Goal: Task Accomplishment & Management: Use online tool/utility

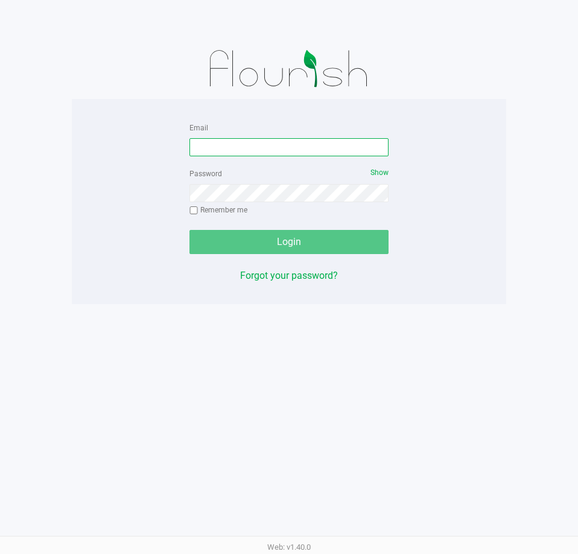
click at [216, 153] on input "Email" at bounding box center [288, 147] width 199 height 18
type input "[EMAIL_ADDRESS][DOMAIN_NAME]"
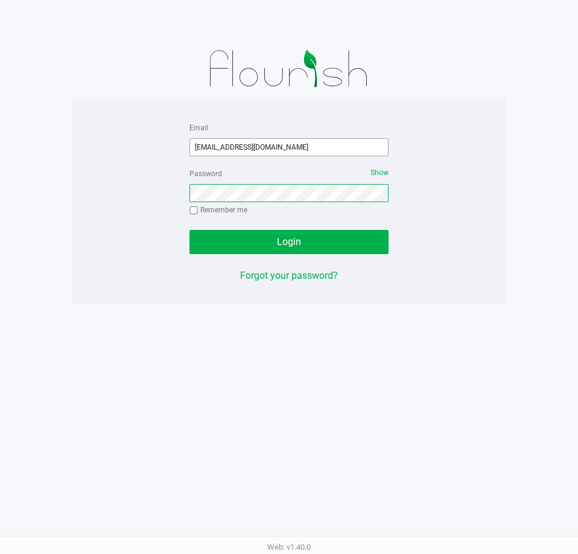
click at [189, 230] on button "Login" at bounding box center [288, 242] width 199 height 24
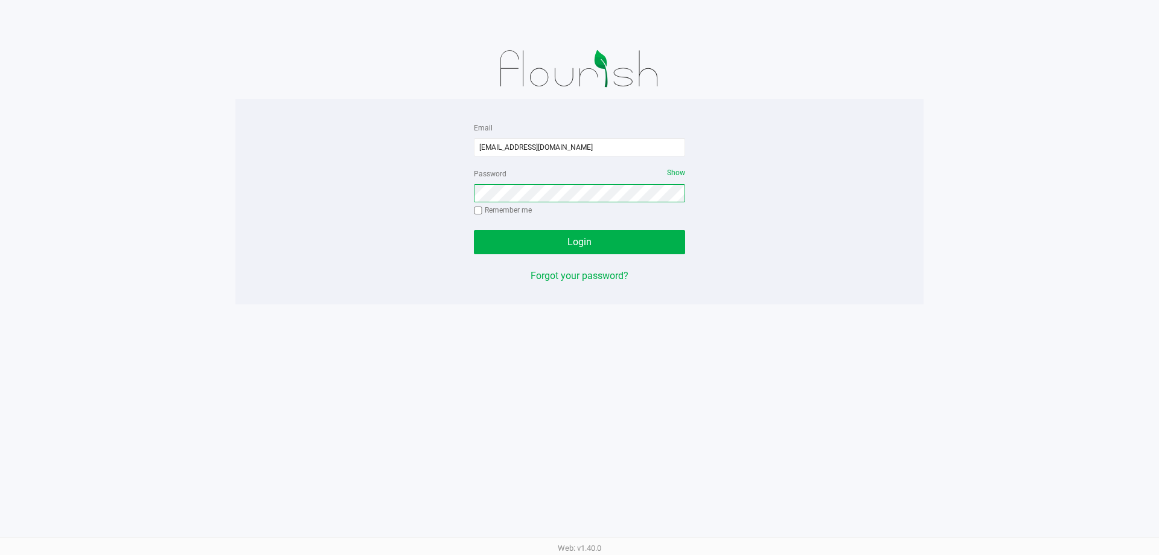
click at [474, 230] on button "Login" at bounding box center [579, 242] width 211 height 24
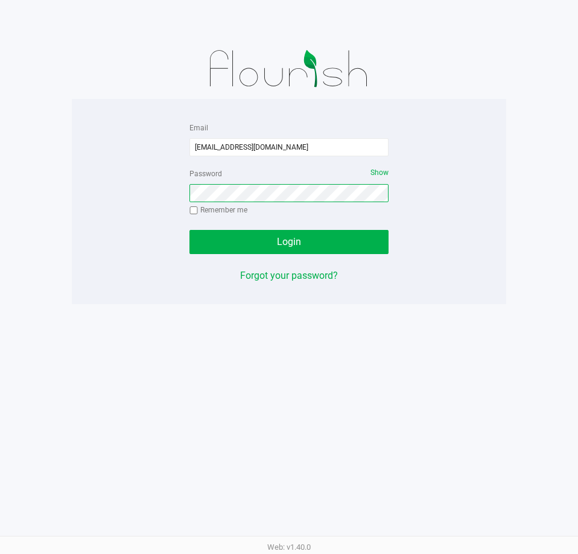
click at [189, 230] on button "Login" at bounding box center [288, 242] width 199 height 24
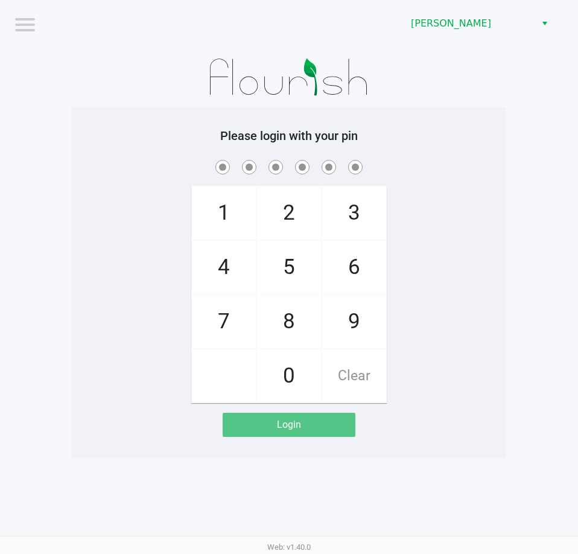
drag, startPoint x: 379, startPoint y: 423, endPoint x: 381, endPoint y: 413, distance: 9.8
click at [379, 422] on app-pos-login "Please login with your pin 1 4 7 2 5 8 0 3 6 9 Clear Login" at bounding box center [289, 283] width 416 height 308
click at [427, 299] on div "1 4 7 2 5 8 0 3 6 9 Clear" at bounding box center [289, 281] width 434 height 246
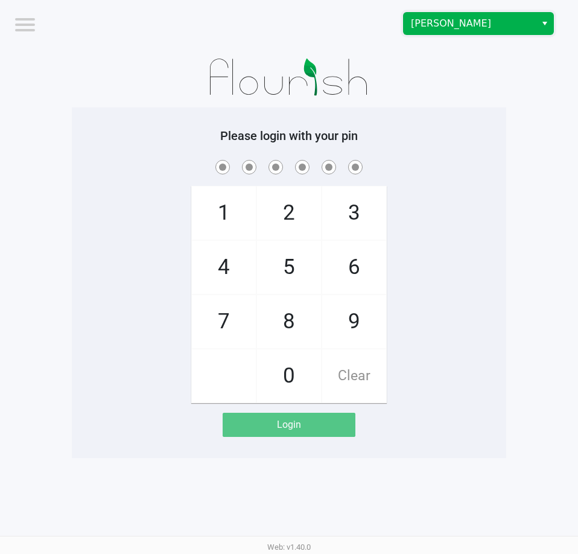
click at [427, 24] on span "[PERSON_NAME]" at bounding box center [470, 23] width 118 height 14
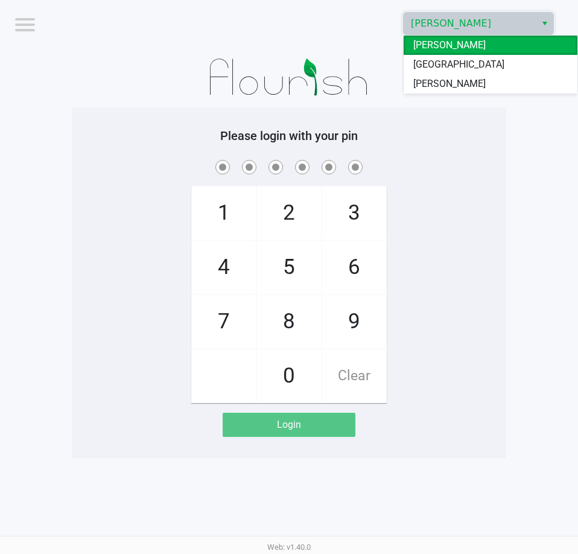
click at [430, 62] on span "[GEOGRAPHIC_DATA]" at bounding box center [458, 64] width 91 height 14
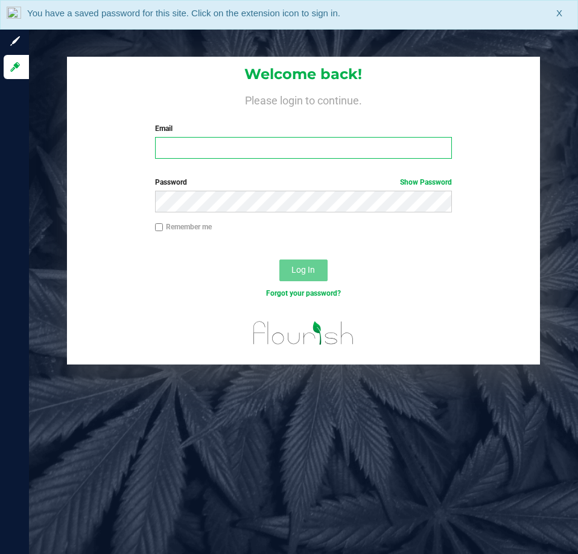
click at [214, 153] on input "Email" at bounding box center [303, 148] width 297 height 22
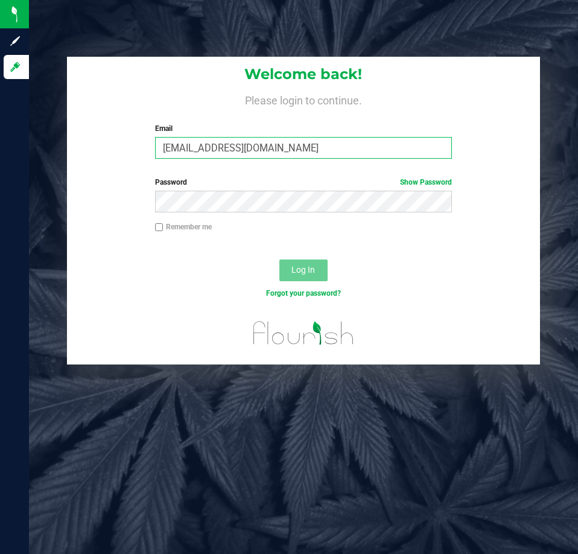
type input "[EMAIL_ADDRESS][DOMAIN_NAME]"
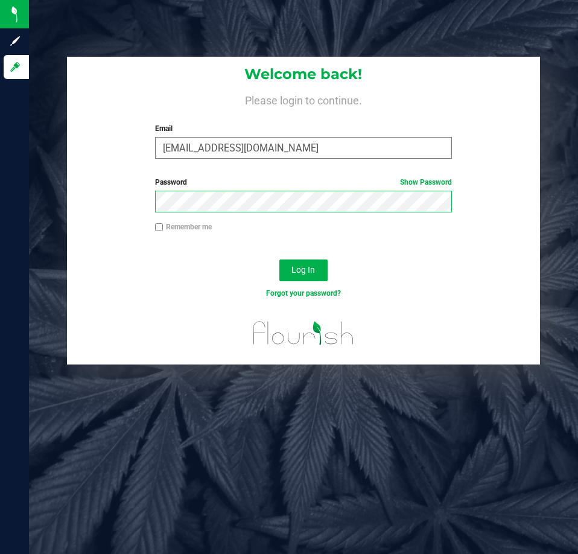
click at [279, 259] on button "Log In" at bounding box center [303, 270] width 48 height 22
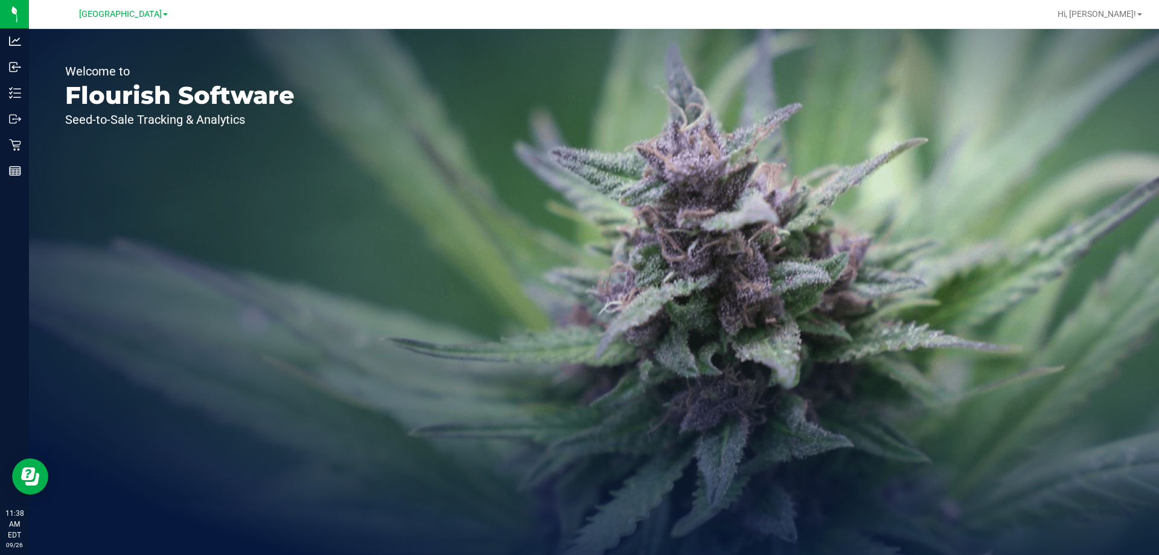
click at [377, 279] on div "Welcome to Flourish Software Seed-to-Sale Tracking & Analytics" at bounding box center [594, 292] width 1130 height 526
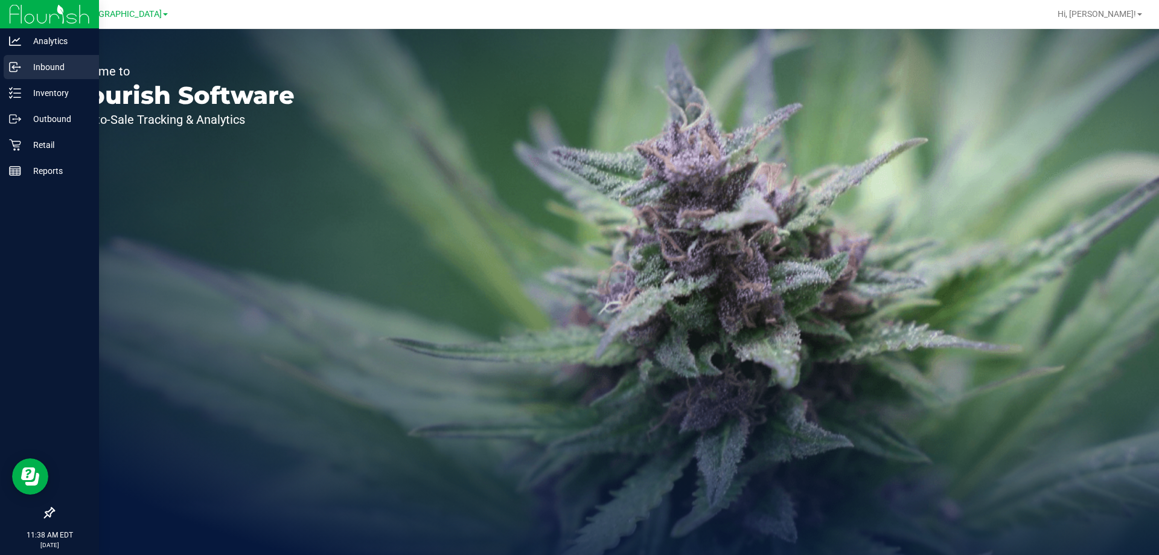
click at [42, 67] on p "Inbound" at bounding box center [57, 67] width 72 height 14
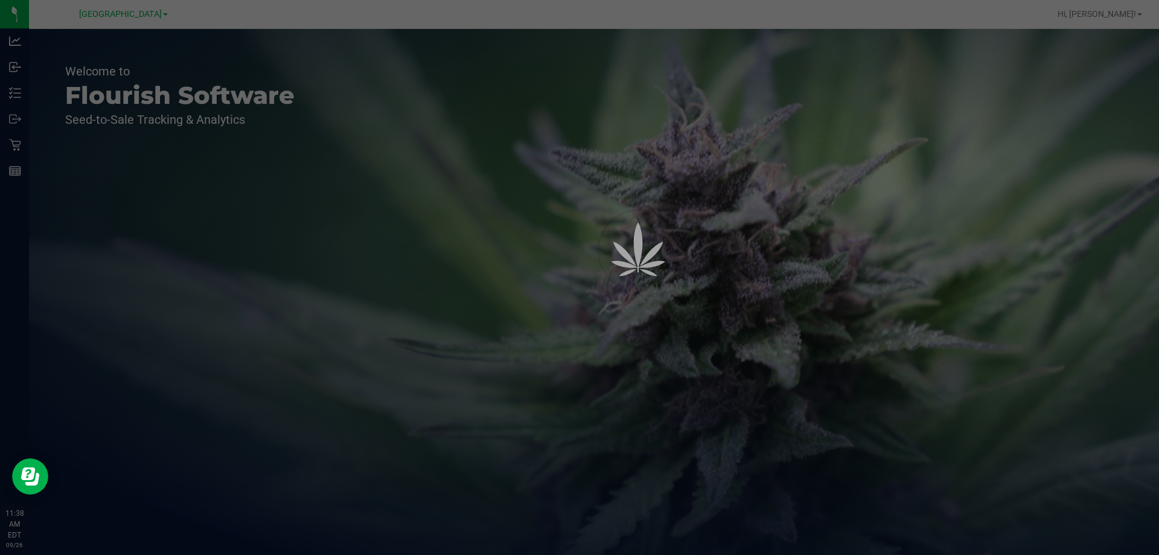
click at [517, 214] on div at bounding box center [579, 277] width 1159 height 555
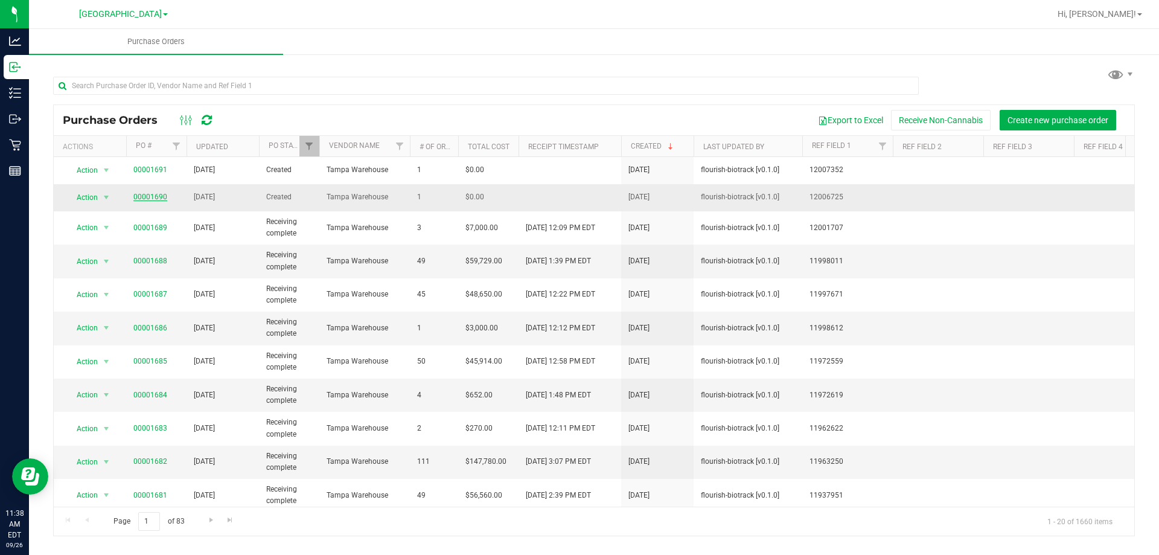
click at [136, 196] on link "00001690" at bounding box center [150, 197] width 34 height 8
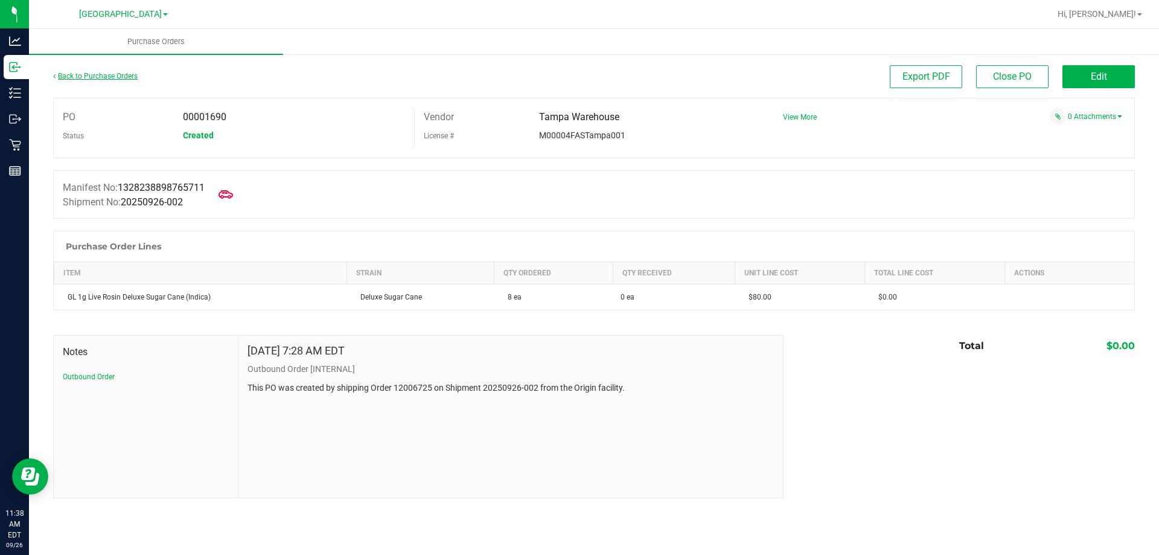
click at [102, 80] on link "Back to Purchase Orders" at bounding box center [95, 76] width 84 height 8
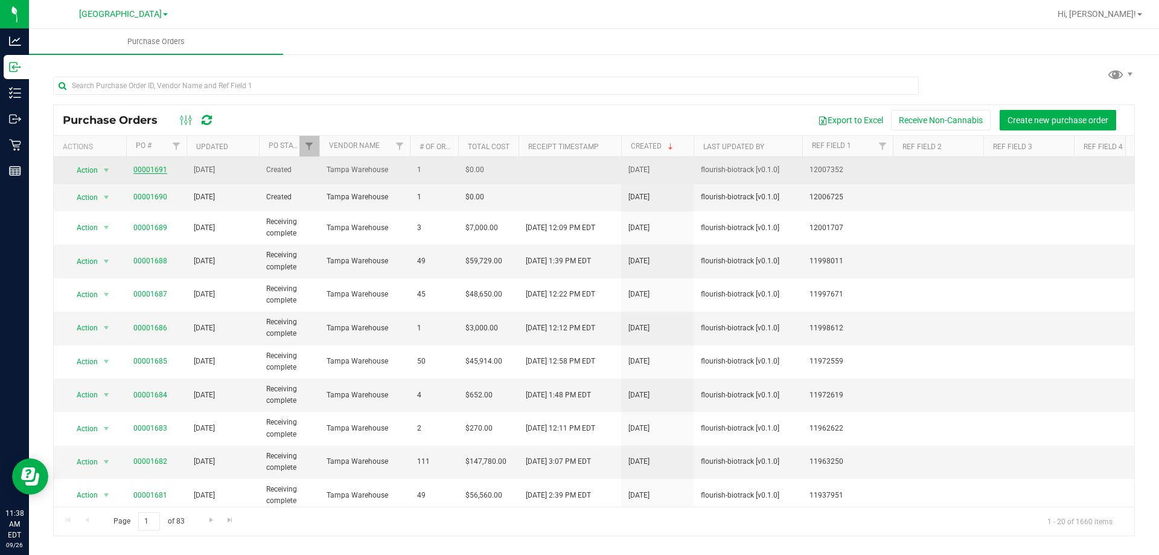
click at [148, 166] on link "00001691" at bounding box center [150, 169] width 34 height 8
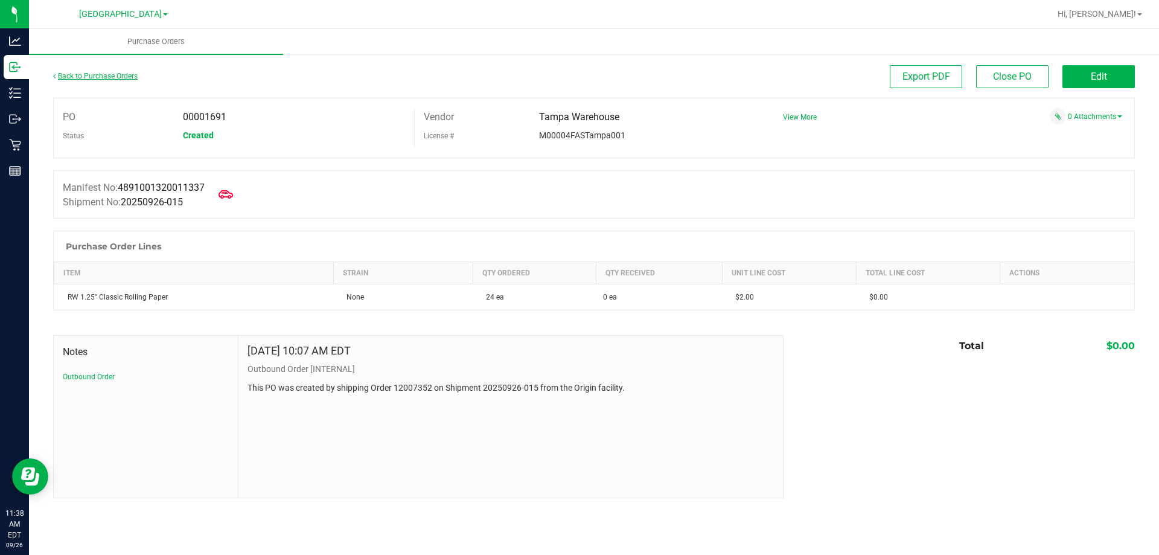
click at [103, 78] on link "Back to Purchase Orders" at bounding box center [95, 76] width 84 height 8
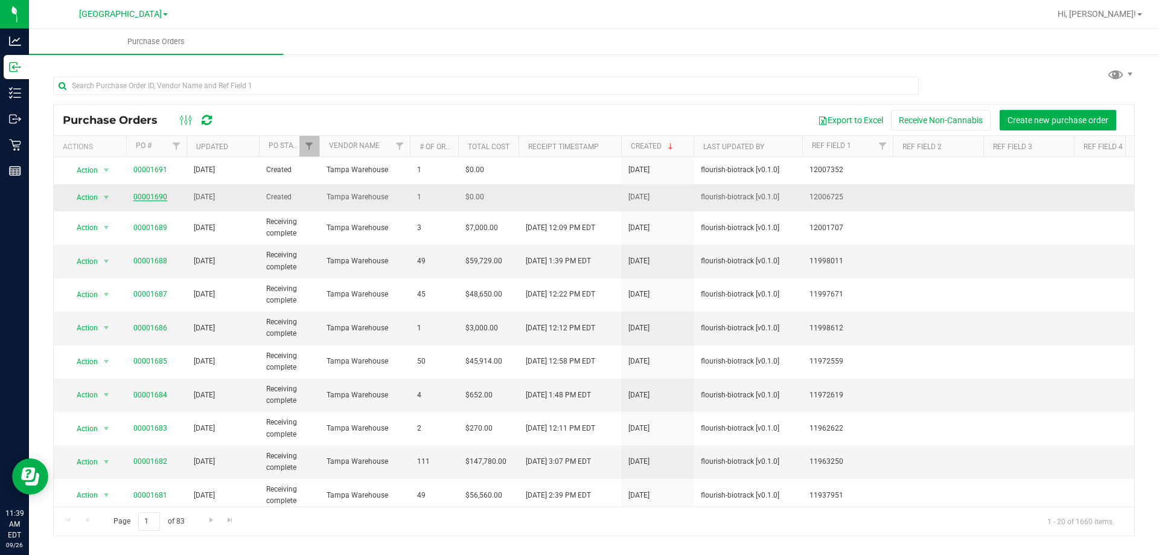
click at [138, 197] on link "00001690" at bounding box center [150, 197] width 34 height 8
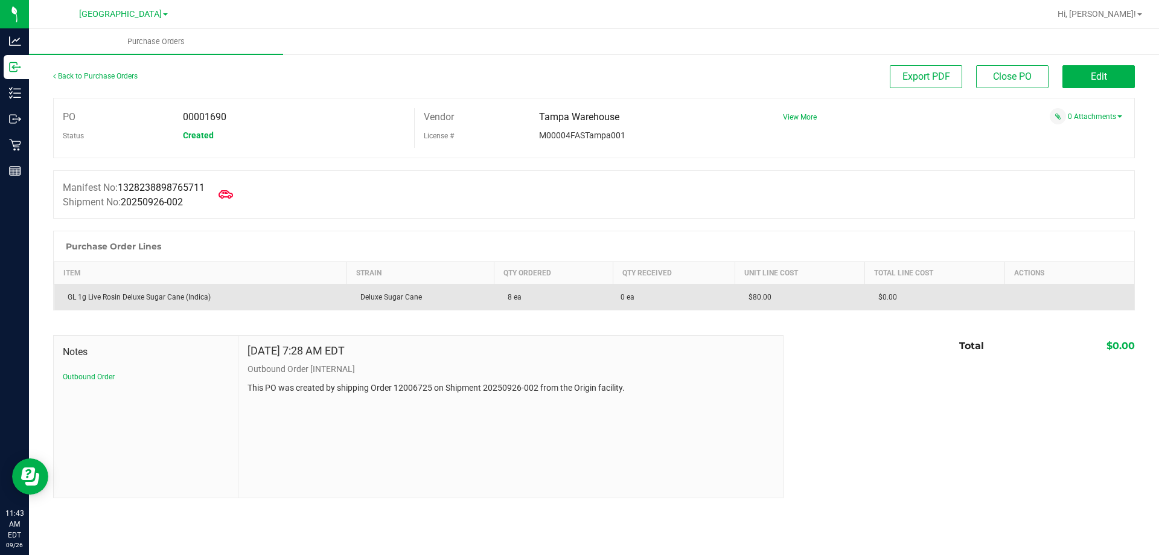
drag, startPoint x: 854, startPoint y: 402, endPoint x: 545, endPoint y: 307, distance: 323.2
click at [578, 401] on div "Notes Outbound Order Sep 26, 2025 7:28 AM EDT Outbound Order [INTERNAL] This PO…" at bounding box center [593, 416] width 1081 height 163
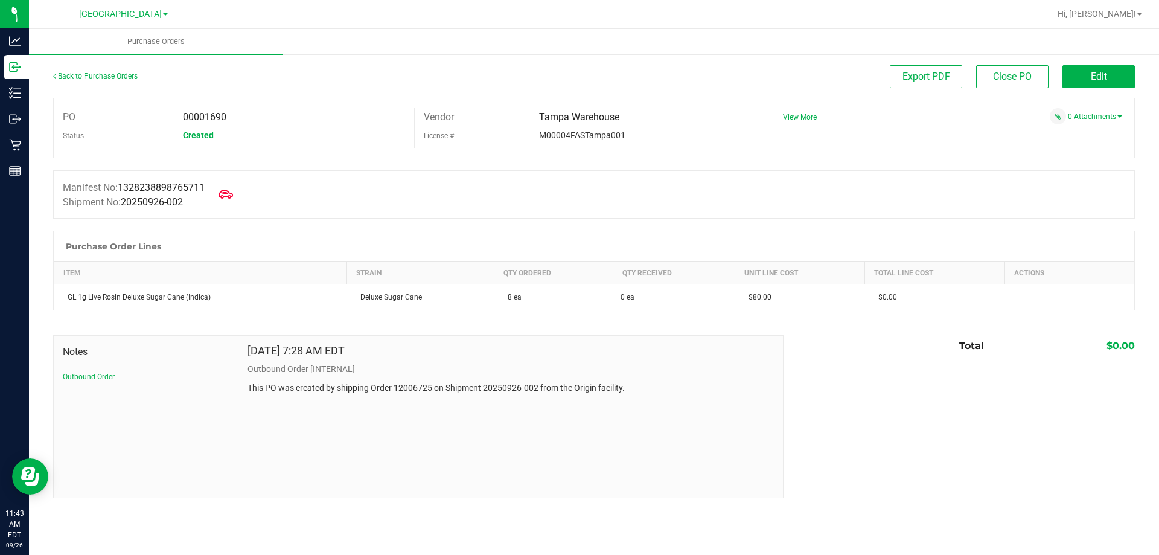
click at [578, 423] on div "Notes Outbound Order Sep 26, 2025 7:28 AM EDT Outbound Order [INTERNAL] This PO…" at bounding box center [593, 416] width 1081 height 163
click at [578, 422] on div "Notes Outbound Order Sep 26, 2025 7:28 AM EDT Outbound Order [INTERNAL] This PO…" at bounding box center [593, 416] width 1081 height 163
click at [108, 78] on link "Back to Purchase Orders" at bounding box center [95, 76] width 84 height 8
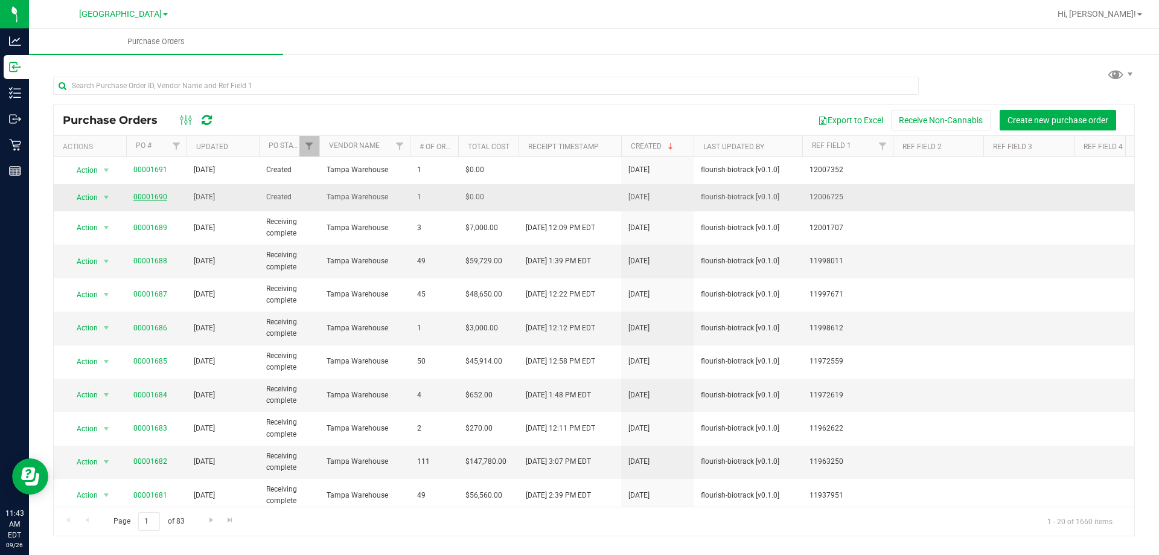
click at [154, 196] on link "00001690" at bounding box center [150, 197] width 34 height 8
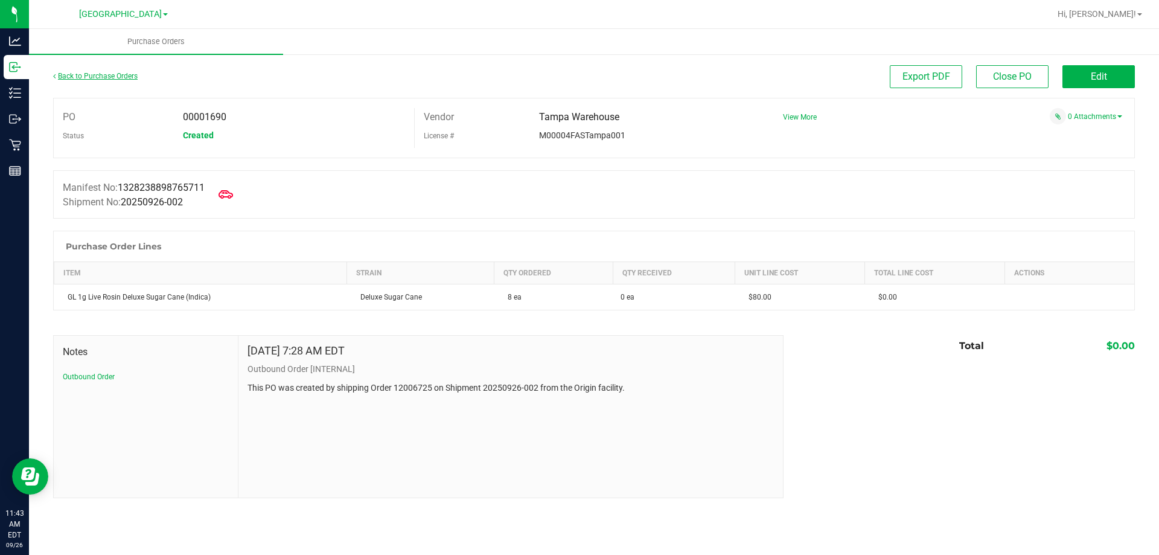
click at [109, 78] on link "Back to Purchase Orders" at bounding box center [95, 76] width 84 height 8
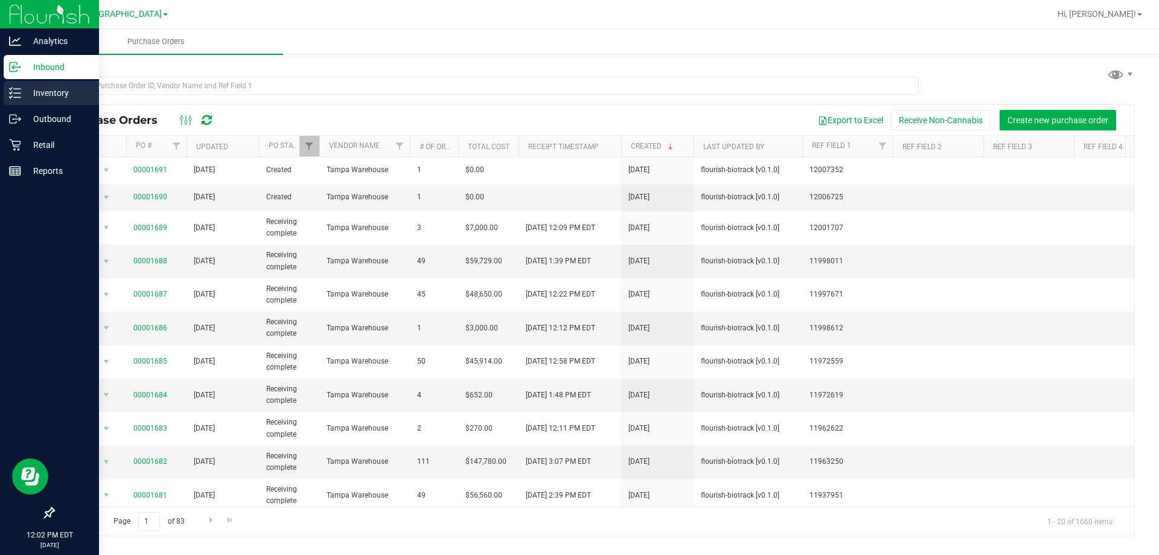
click at [11, 97] on icon at bounding box center [15, 93] width 12 height 12
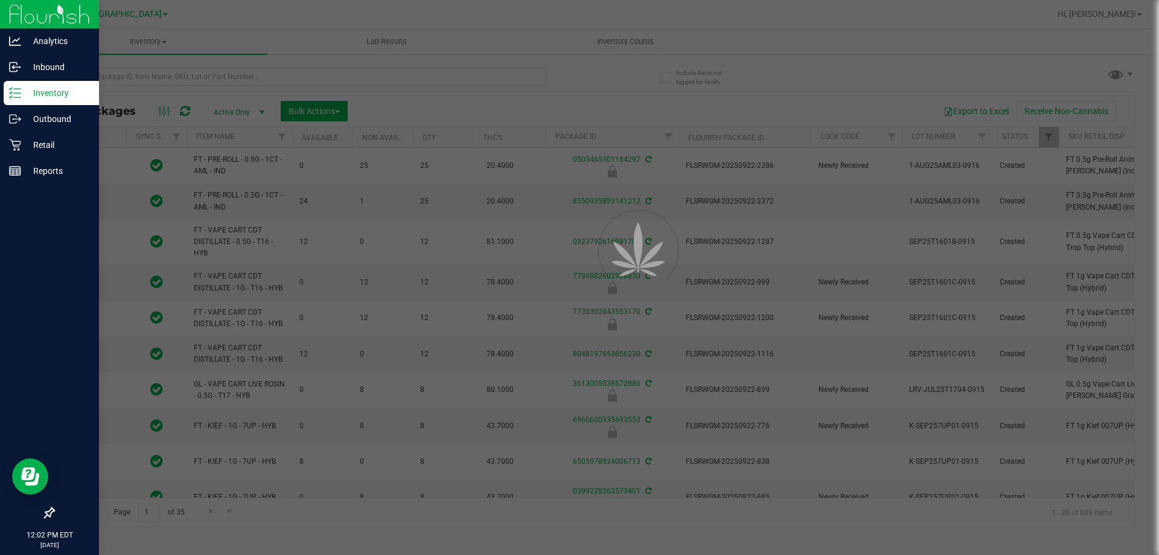
click at [286, 77] on div at bounding box center [579, 277] width 1159 height 555
click at [398, 86] on div at bounding box center [579, 277] width 1159 height 555
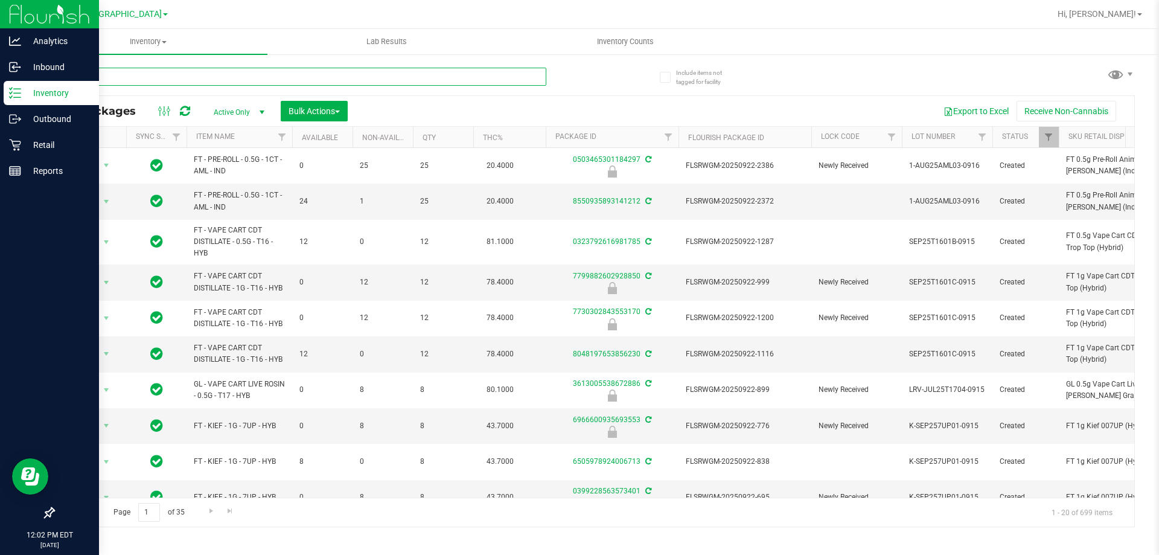
click at [365, 77] on input "text" at bounding box center [299, 77] width 493 height 18
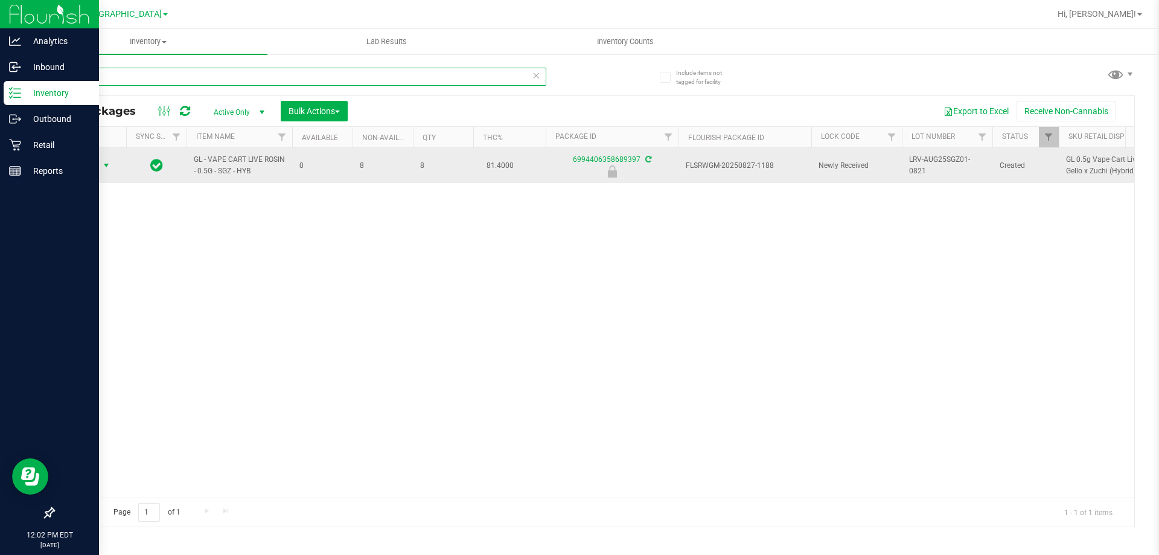
type input "sgz"
click at [101, 161] on span "select" at bounding box center [106, 166] width 10 height 10
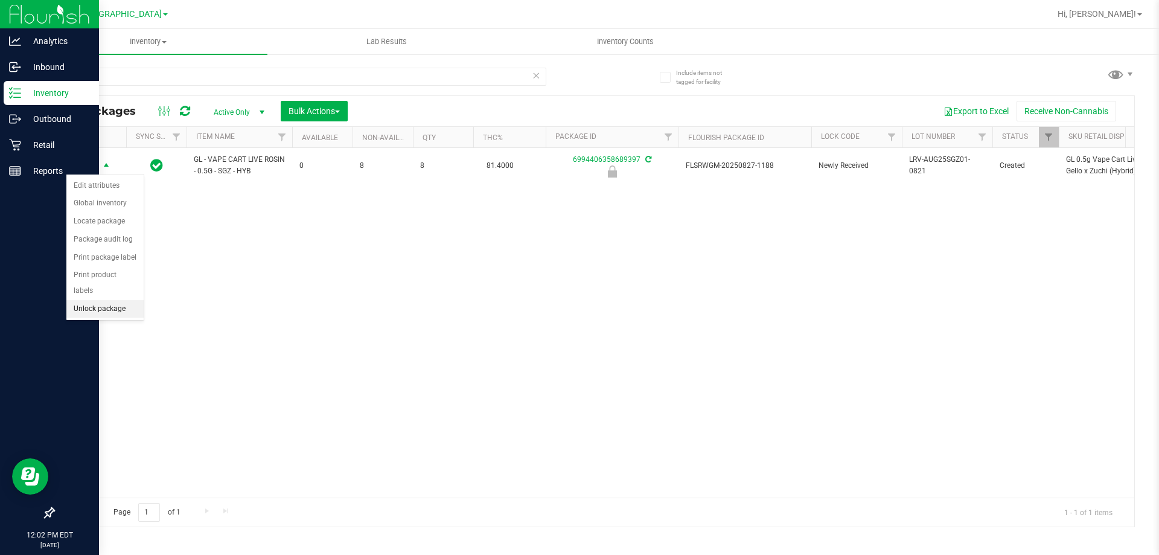
click at [133, 300] on li "Unlock package" at bounding box center [104, 309] width 77 height 18
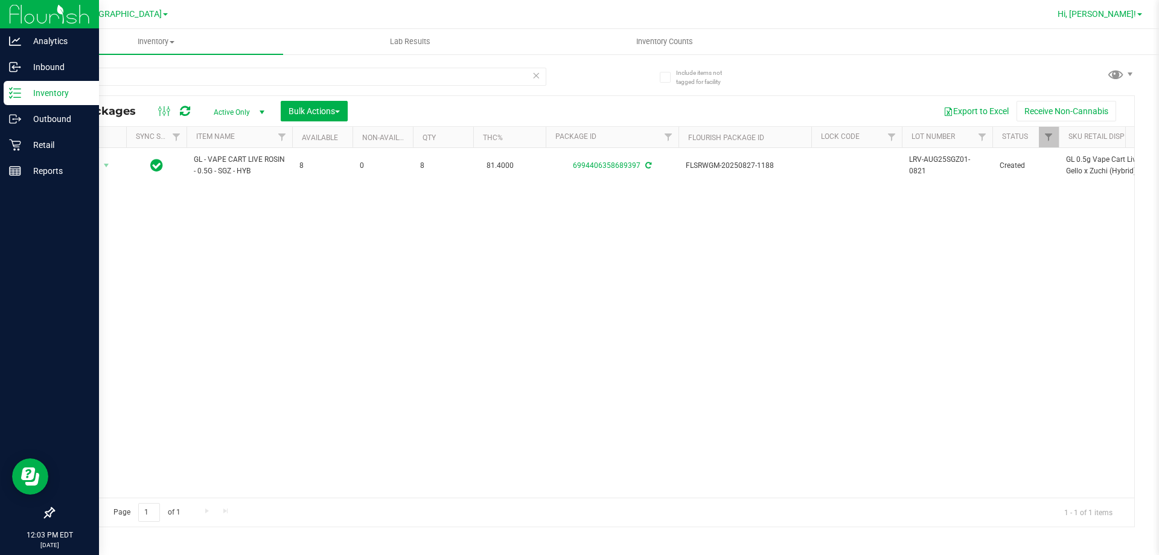
click at [578, 11] on span "Hi, Lisette!" at bounding box center [1096, 14] width 78 height 10
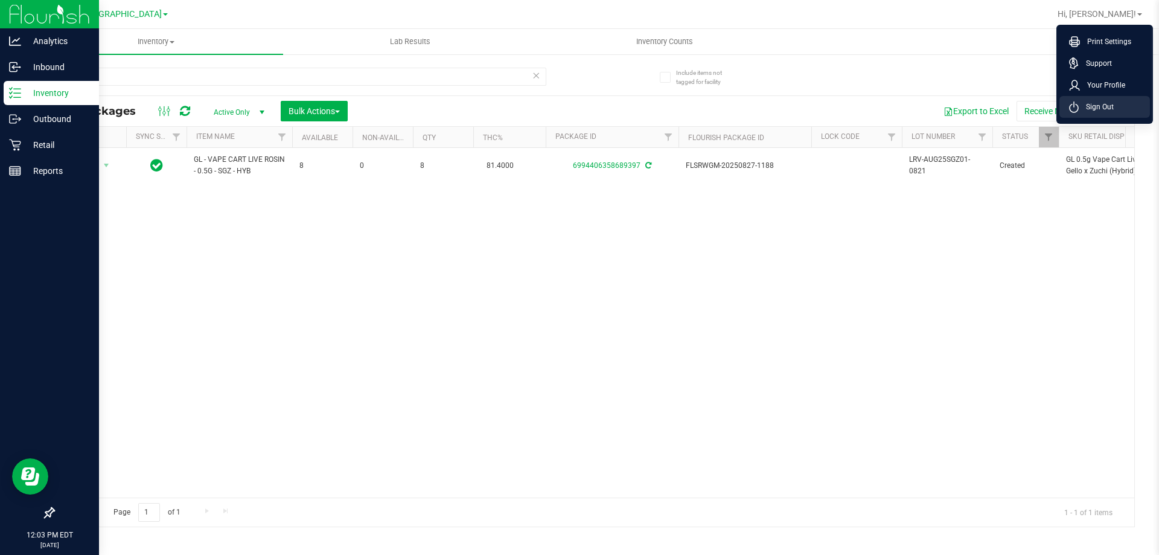
click at [578, 108] on span "Sign Out" at bounding box center [1095, 107] width 35 height 12
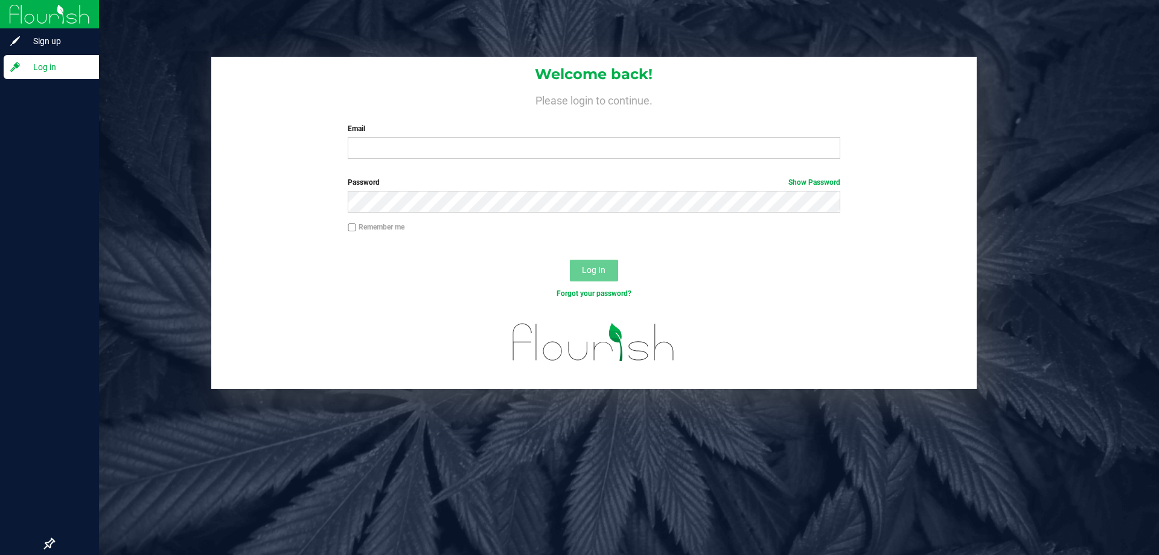
click at [515, 135] on div "Email Required Please format your email correctly." at bounding box center [594, 141] width 510 height 36
click at [536, 144] on input "Email" at bounding box center [594, 148] width 492 height 22
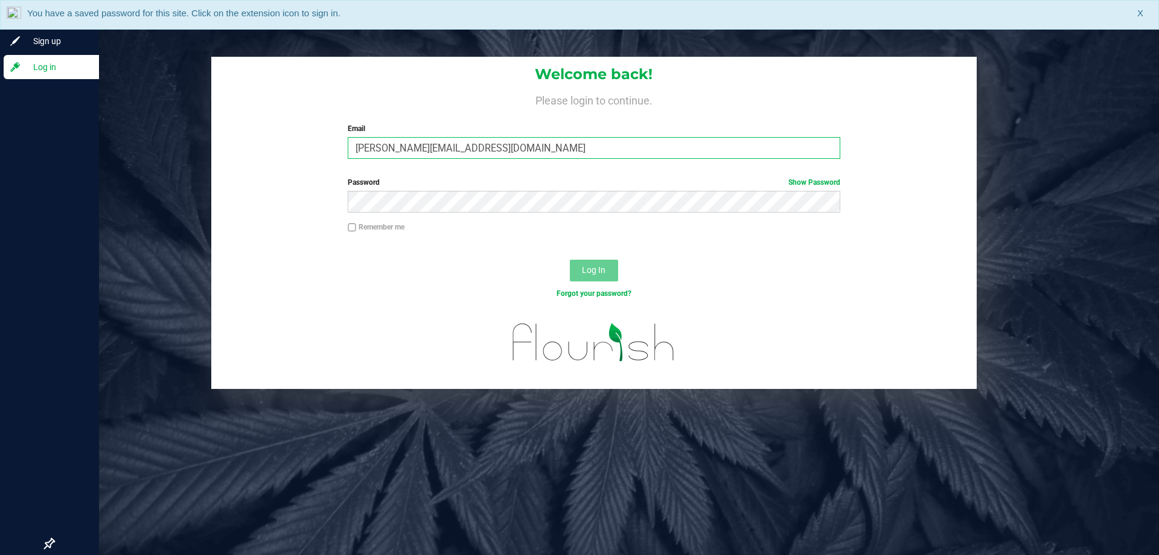
type input "maanderson@liveparallel.com"
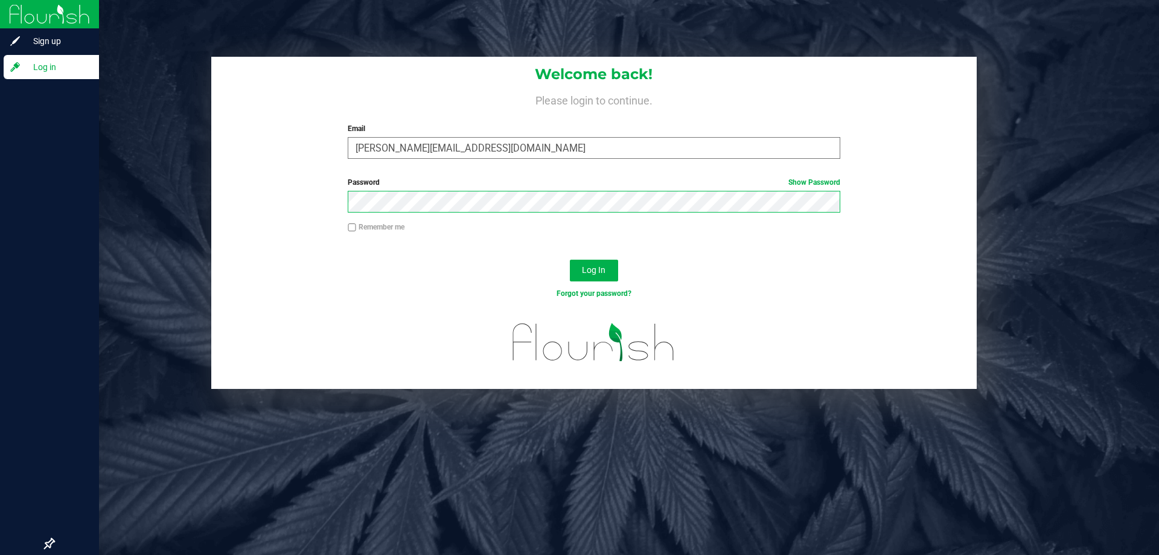
click at [570, 259] on button "Log In" at bounding box center [594, 270] width 48 height 22
